Goal: Check status: Check status

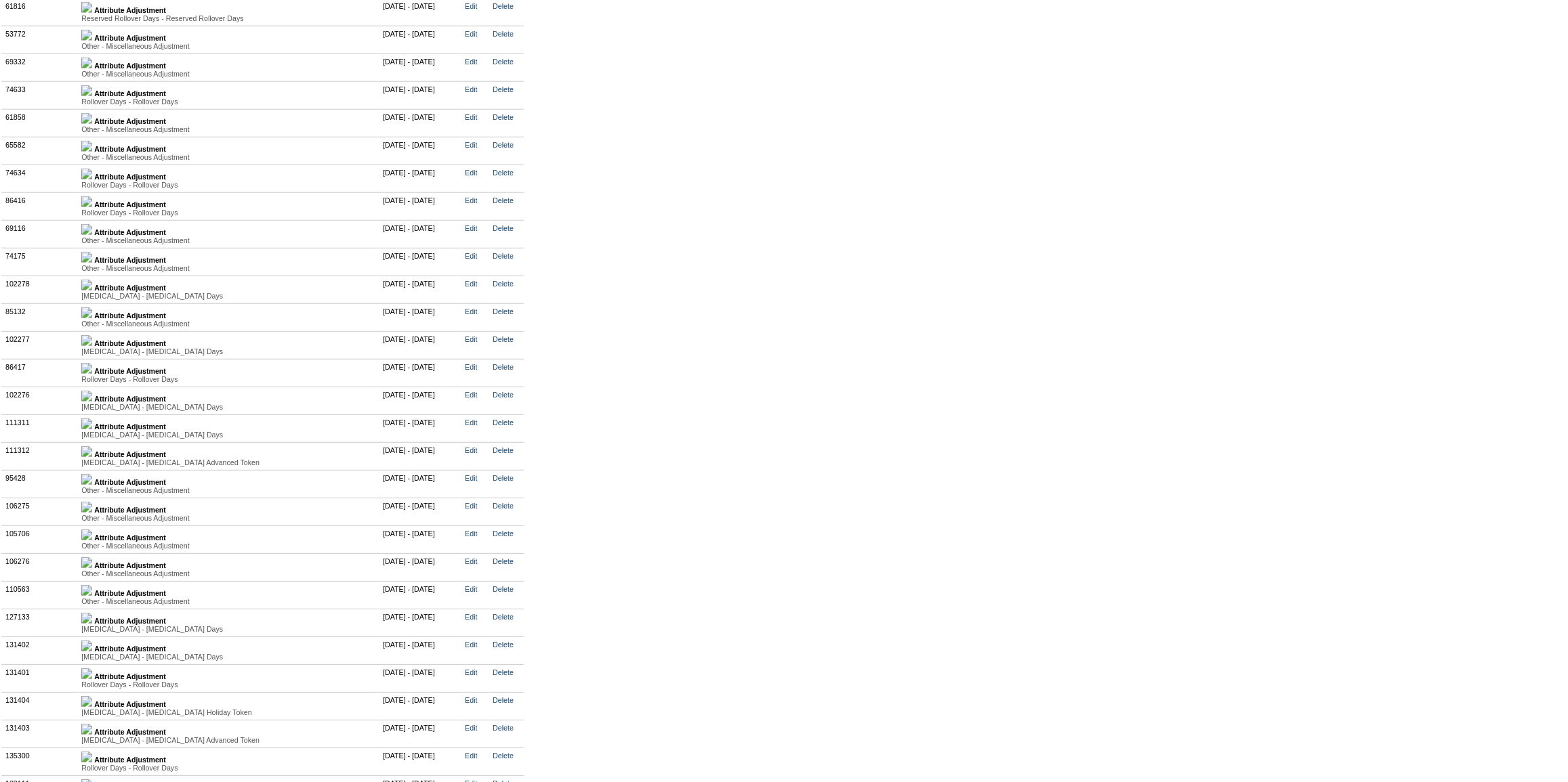
scroll to position [3468, 0]
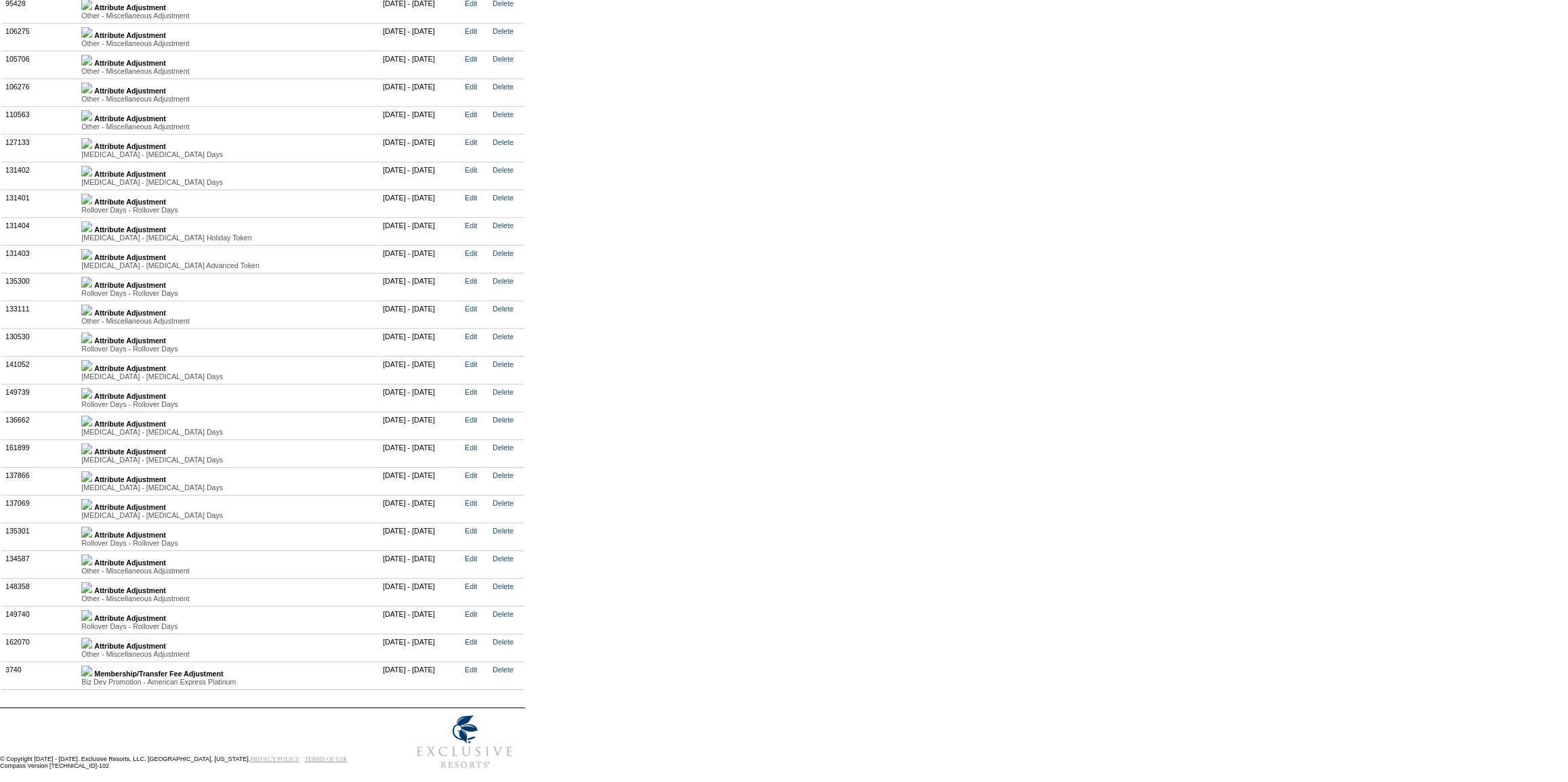
click at [92, 501] on img at bounding box center [87, 504] width 11 height 11
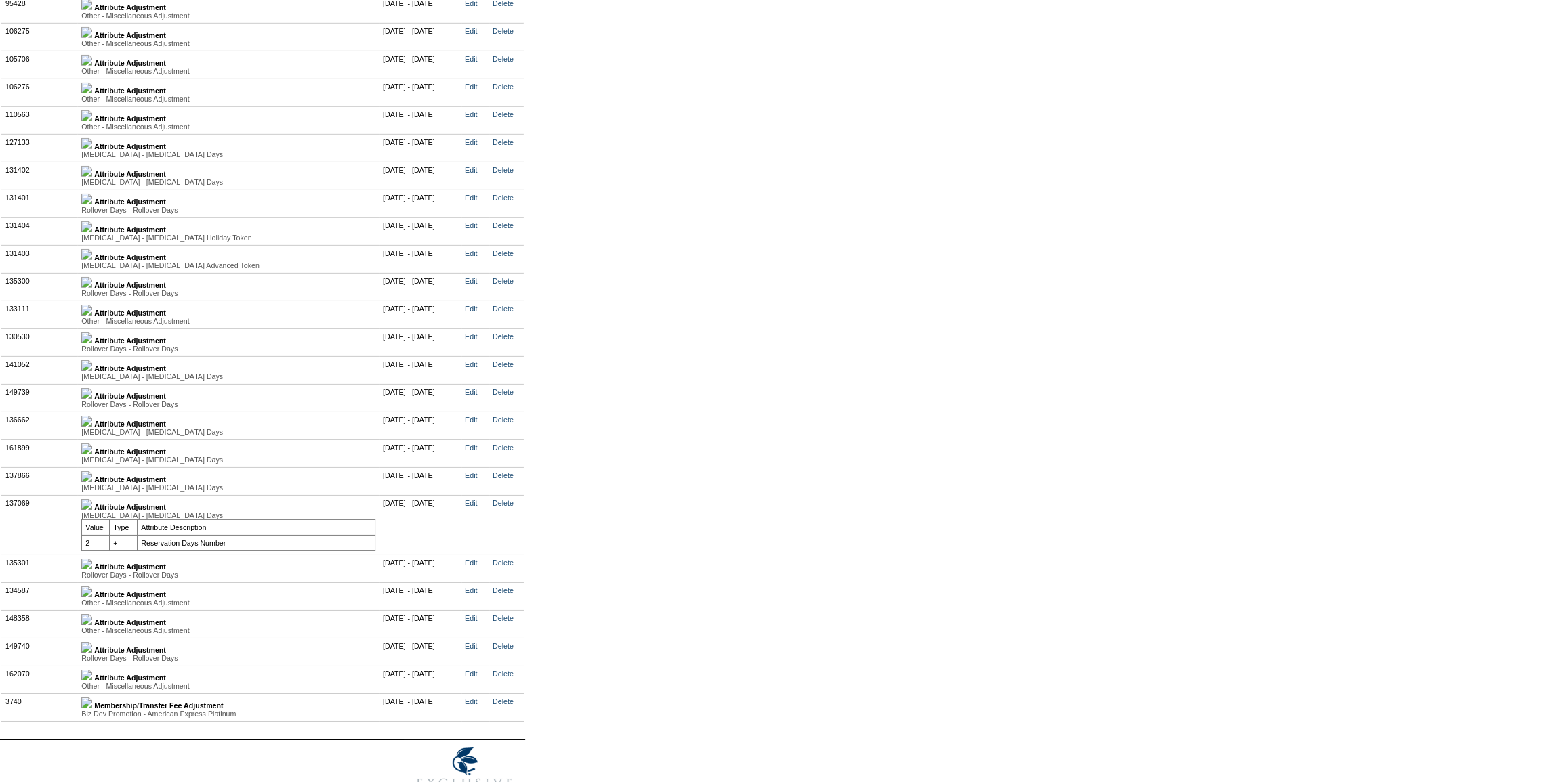
click at [92, 569] on img at bounding box center [87, 564] width 11 height 11
click at [92, 629] on img at bounding box center [87, 624] width 11 height 11
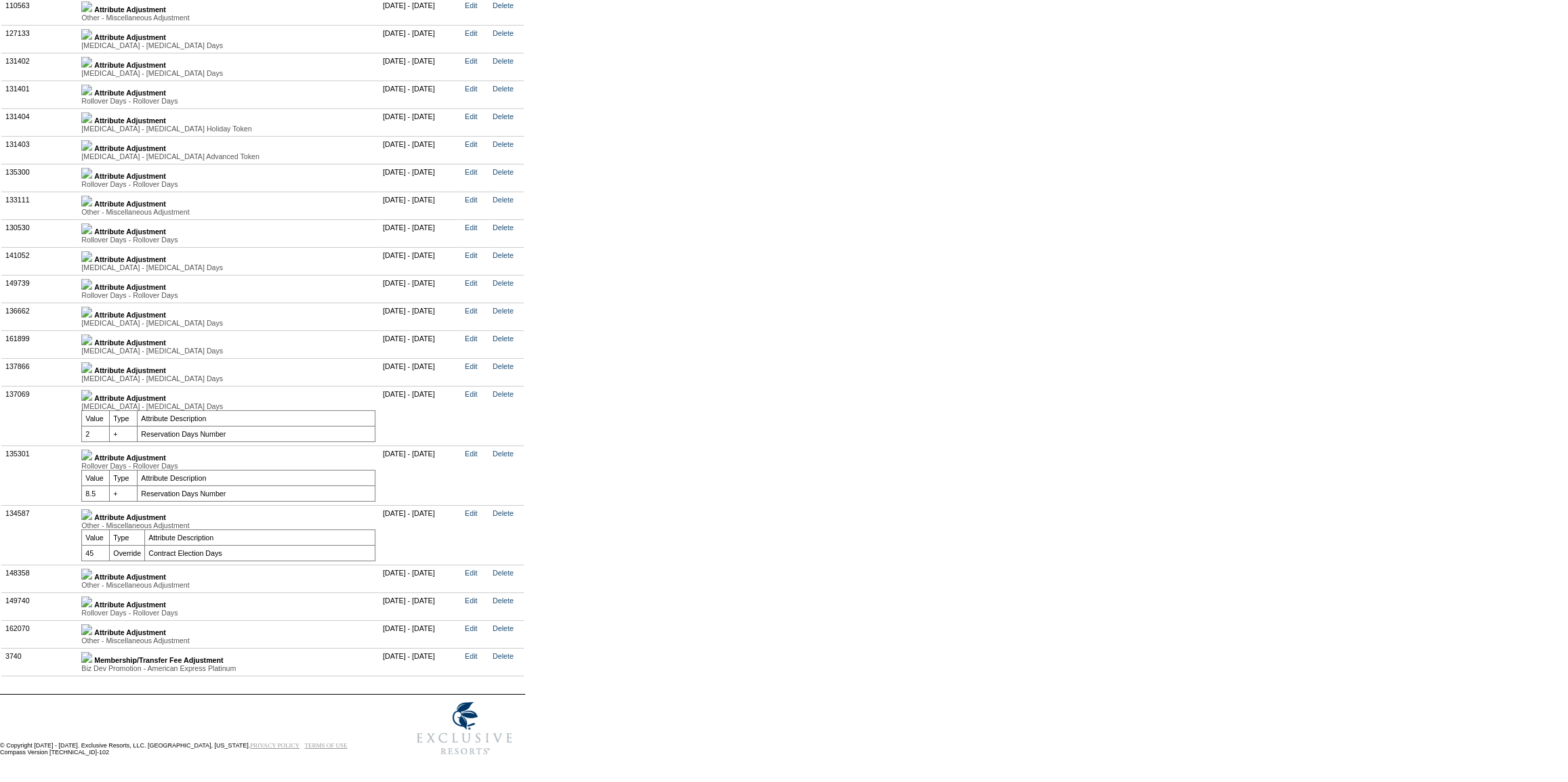
scroll to position [3606, 0]
click at [92, 362] on img at bounding box center [87, 368] width 11 height 11
click at [92, 311] on img at bounding box center [87, 310] width 11 height 11
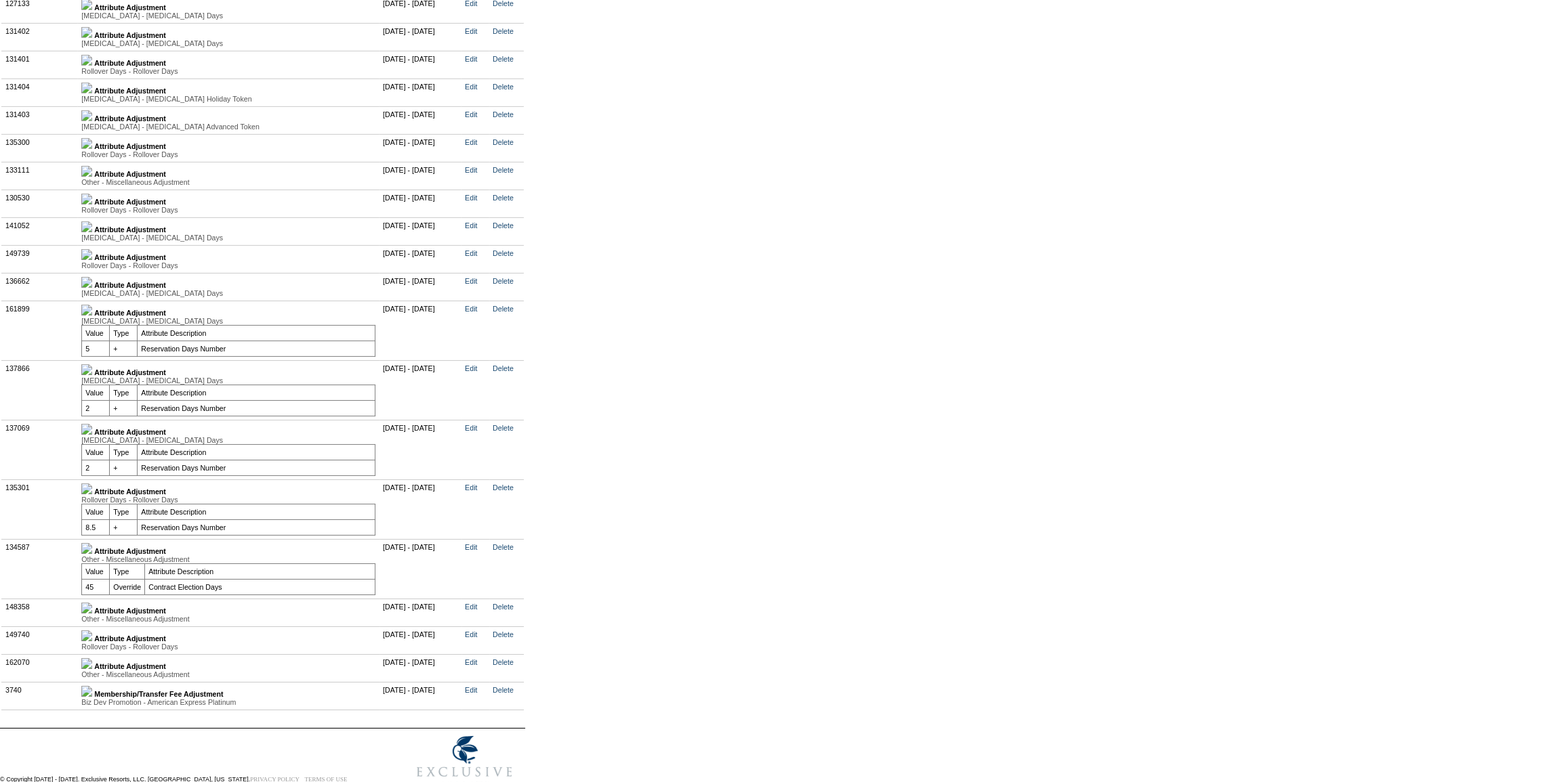
click at [92, 284] on img at bounding box center [87, 282] width 11 height 11
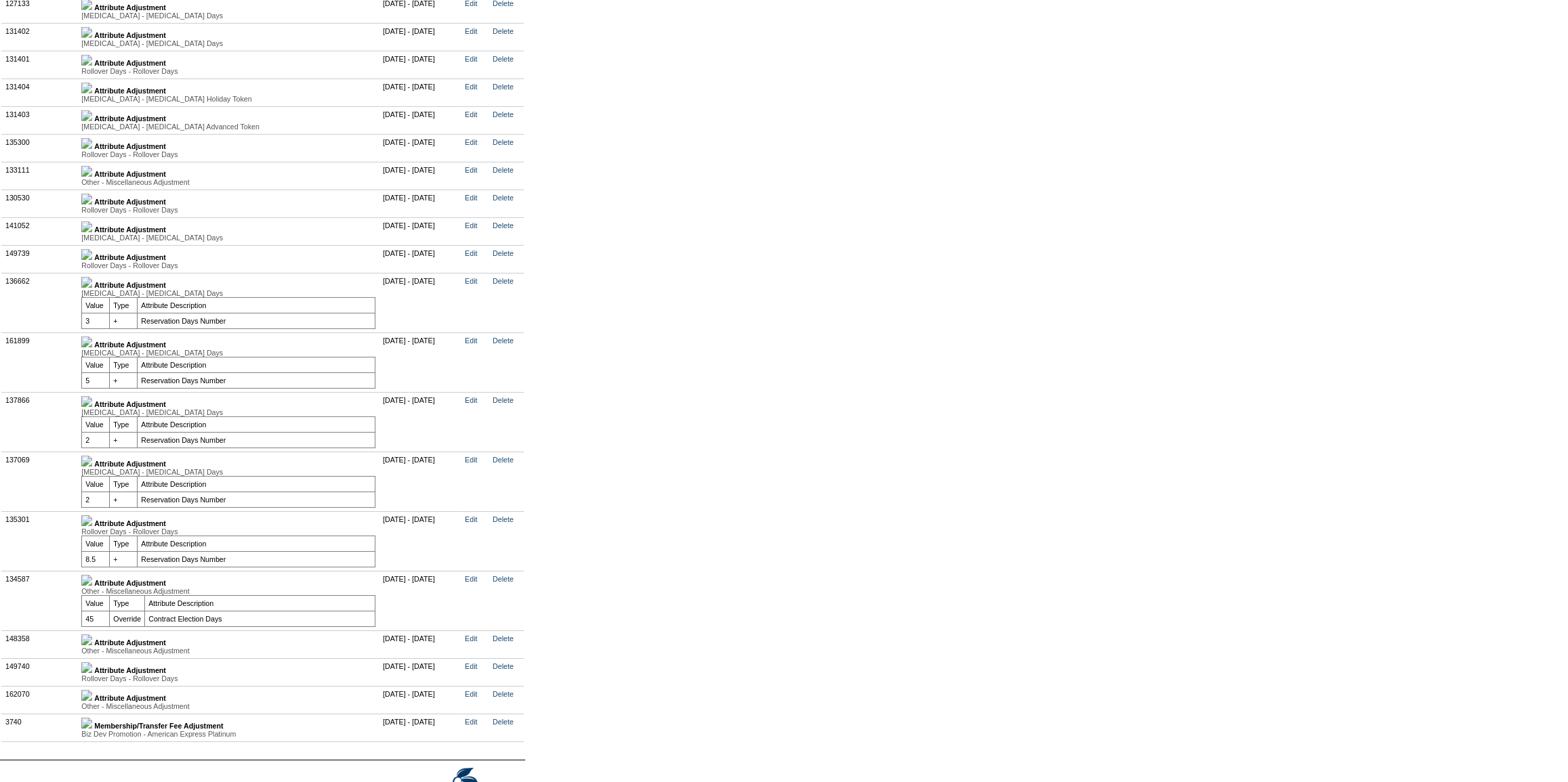
click at [92, 260] on img at bounding box center [87, 255] width 11 height 11
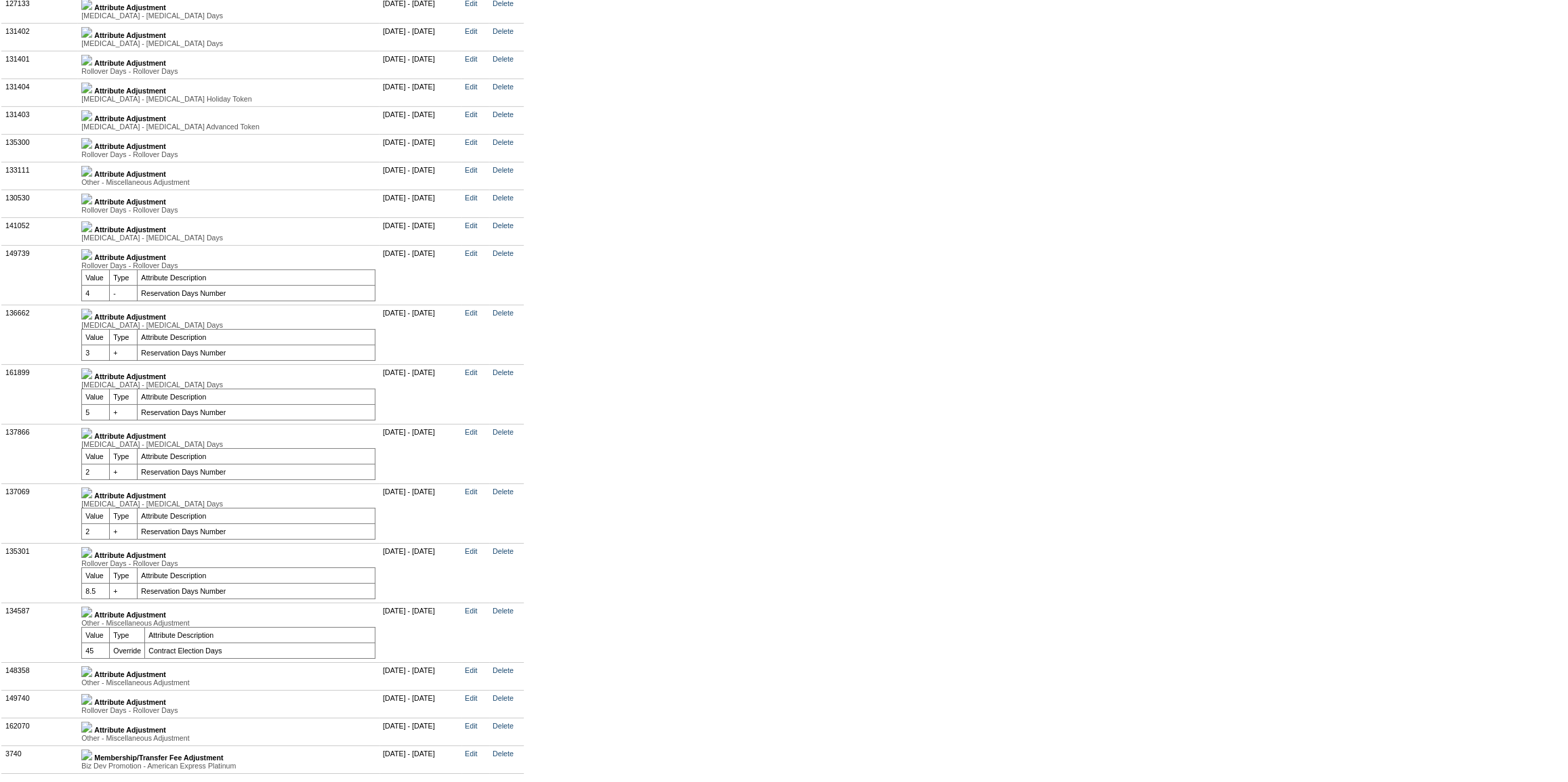
click at [92, 232] on img at bounding box center [87, 227] width 11 height 11
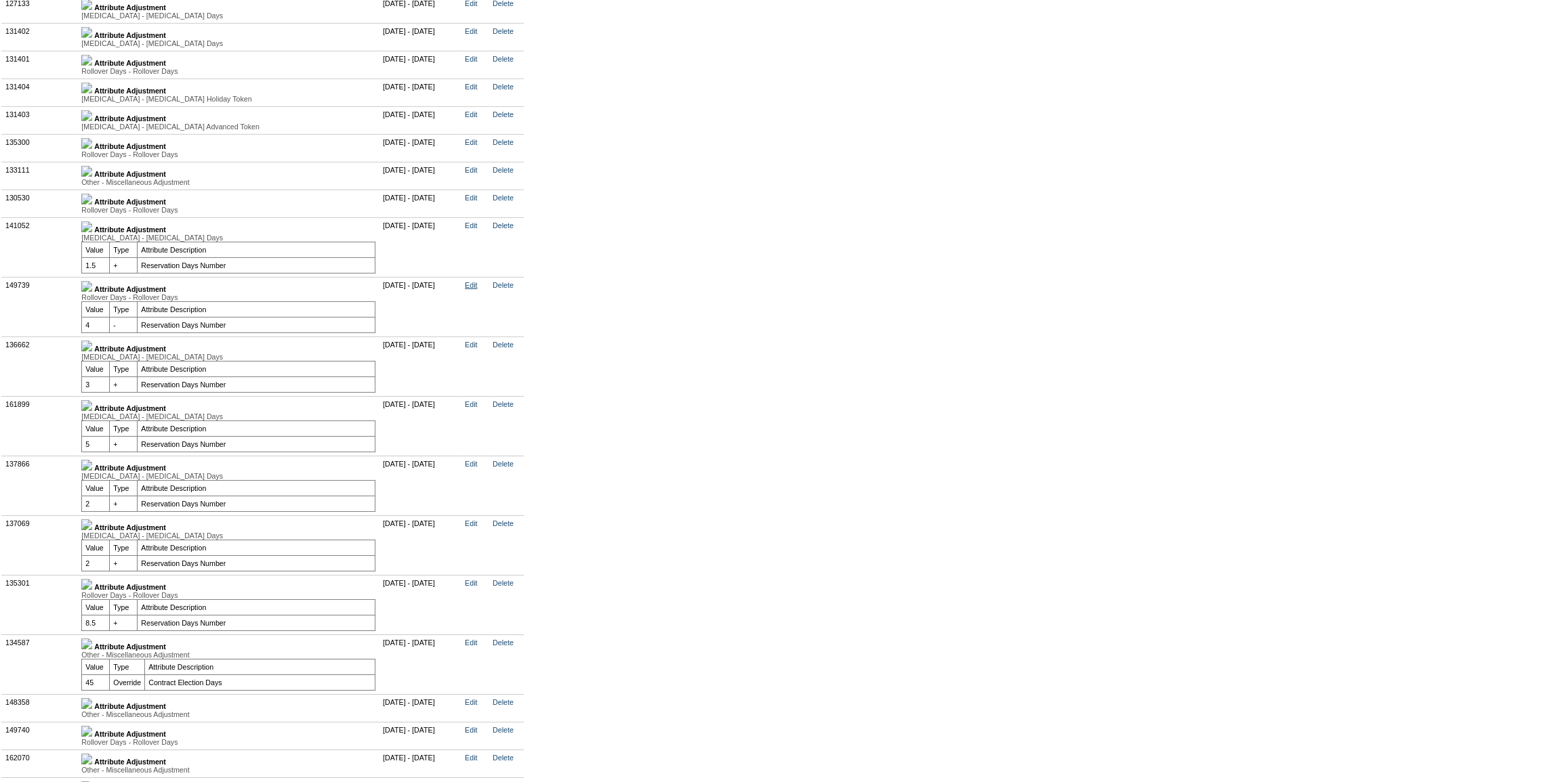
click at [477, 289] on link "Edit" at bounding box center [470, 285] width 12 height 8
